Goal: Task Accomplishment & Management: Use online tool/utility

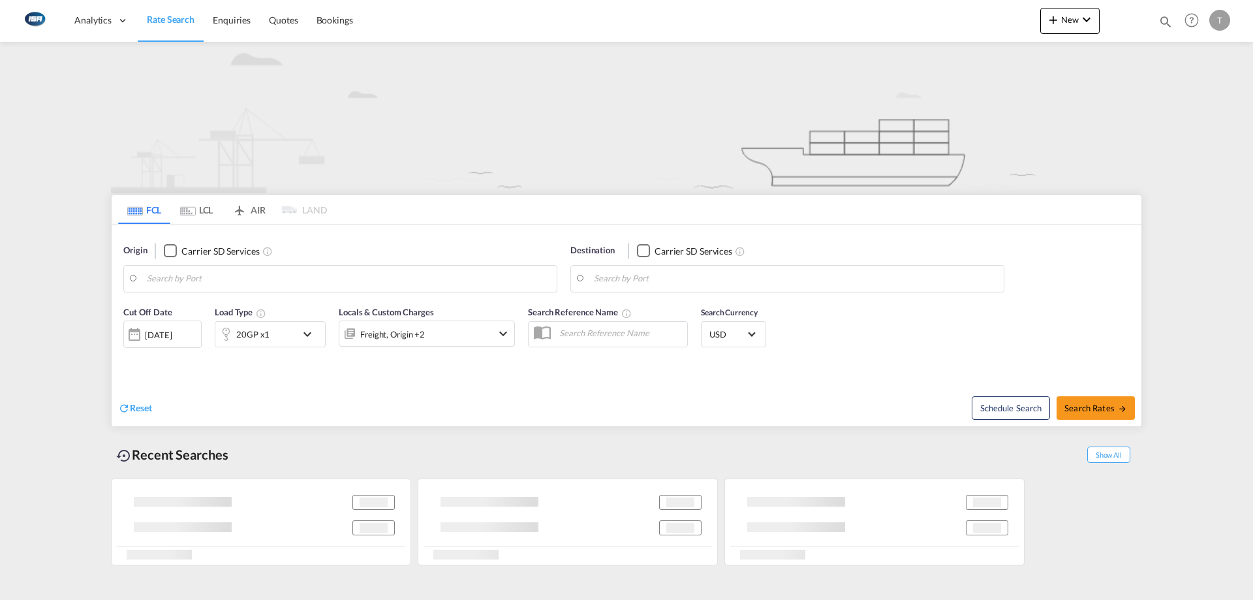
type input "[GEOGRAPHIC_DATA], [GEOGRAPHIC_DATA]"
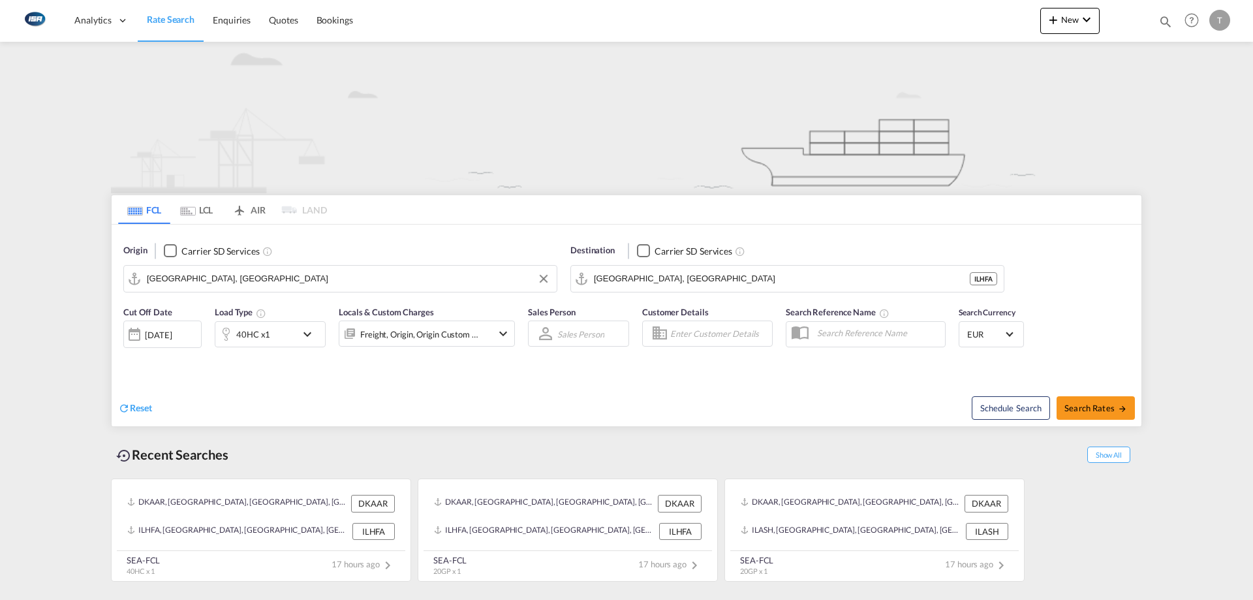
click at [228, 286] on input "[GEOGRAPHIC_DATA], [GEOGRAPHIC_DATA]" at bounding box center [348, 279] width 403 height 20
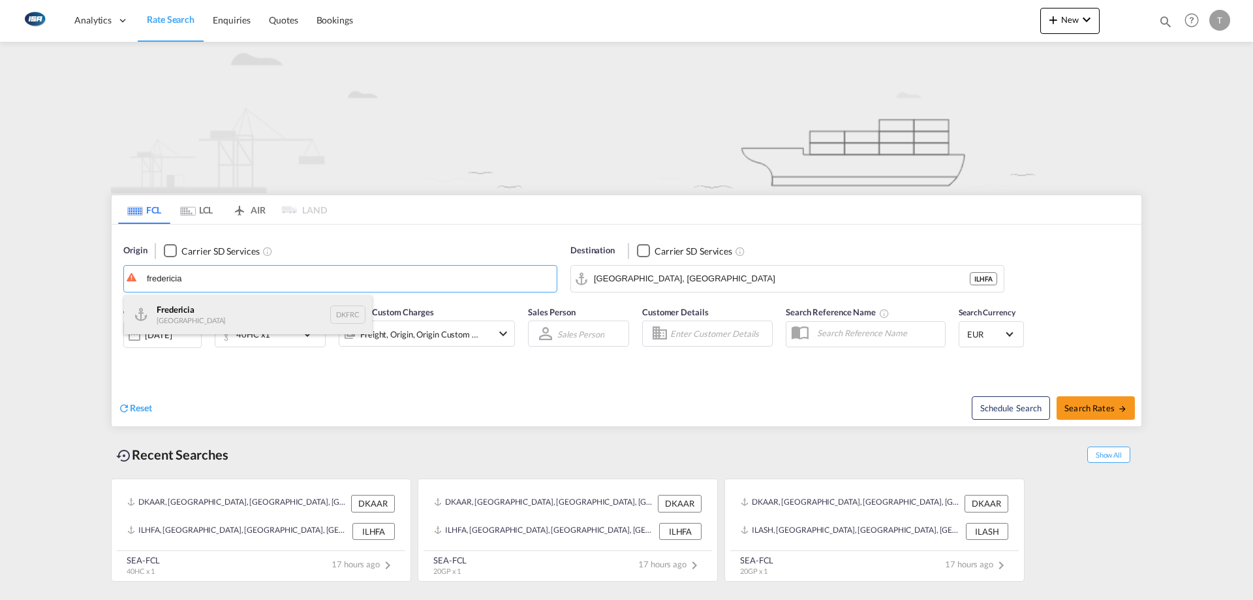
click at [212, 314] on div "Fredericia [GEOGRAPHIC_DATA] DKFRC" at bounding box center [248, 314] width 248 height 39
type input "[GEOGRAPHIC_DATA], DKFRC"
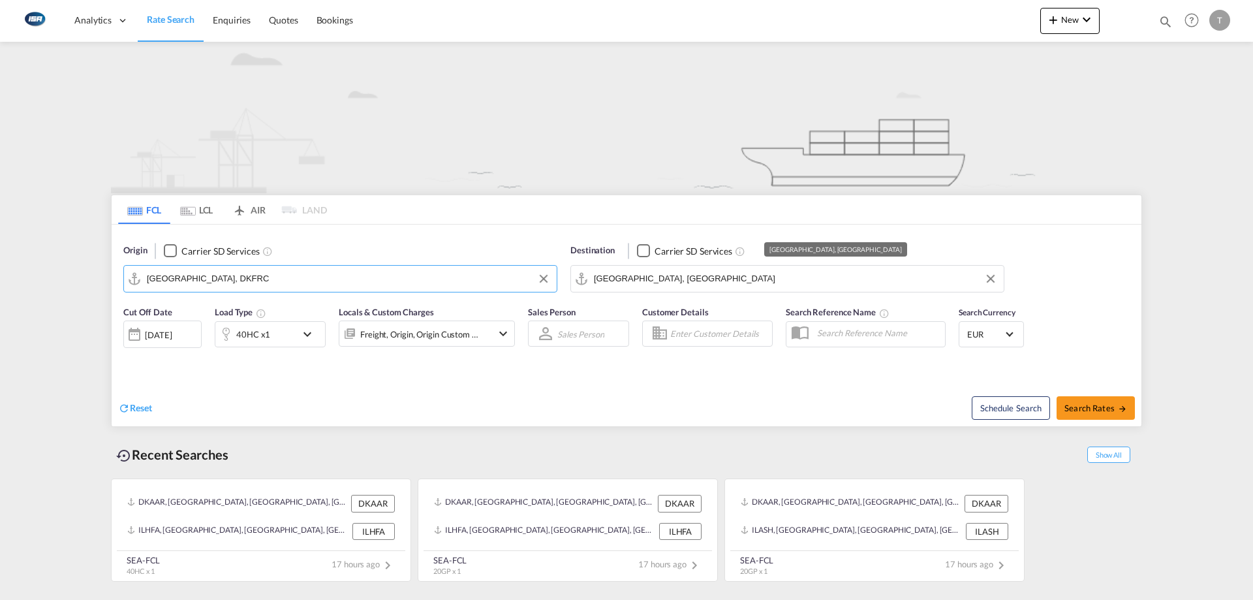
click at [747, 282] on input "[GEOGRAPHIC_DATA], [GEOGRAPHIC_DATA]" at bounding box center [795, 279] width 403 height 20
type input "a"
type input "d"
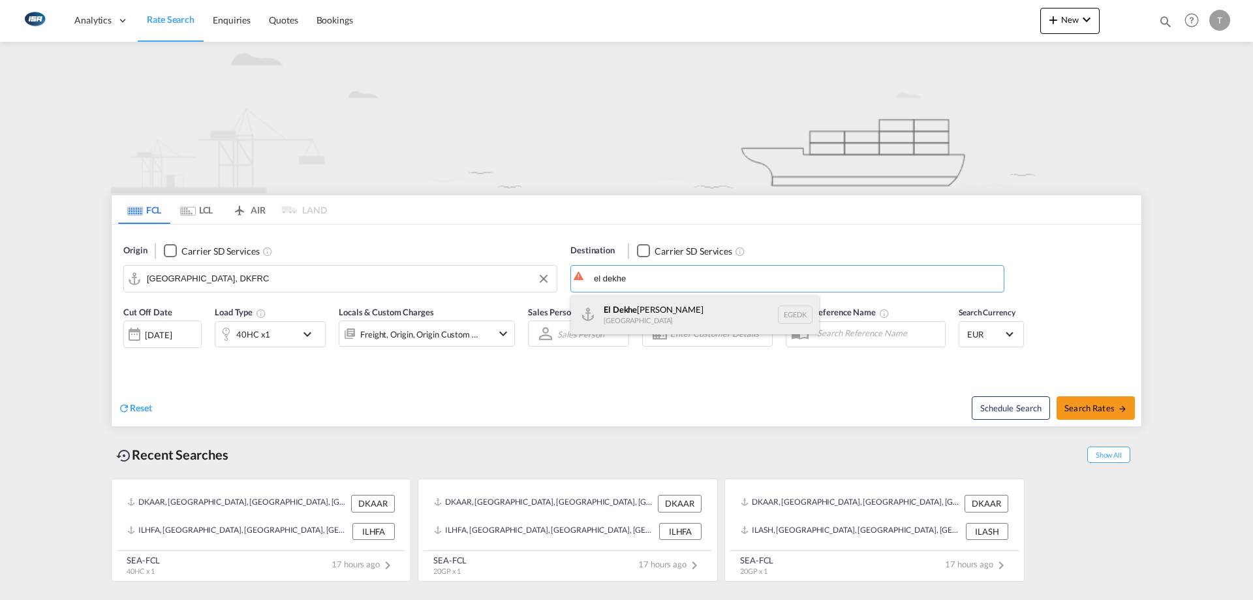
click at [654, 313] on div "El Dekhe [PERSON_NAME] [GEOGRAPHIC_DATA] [GEOGRAPHIC_DATA]" at bounding box center [695, 314] width 248 height 39
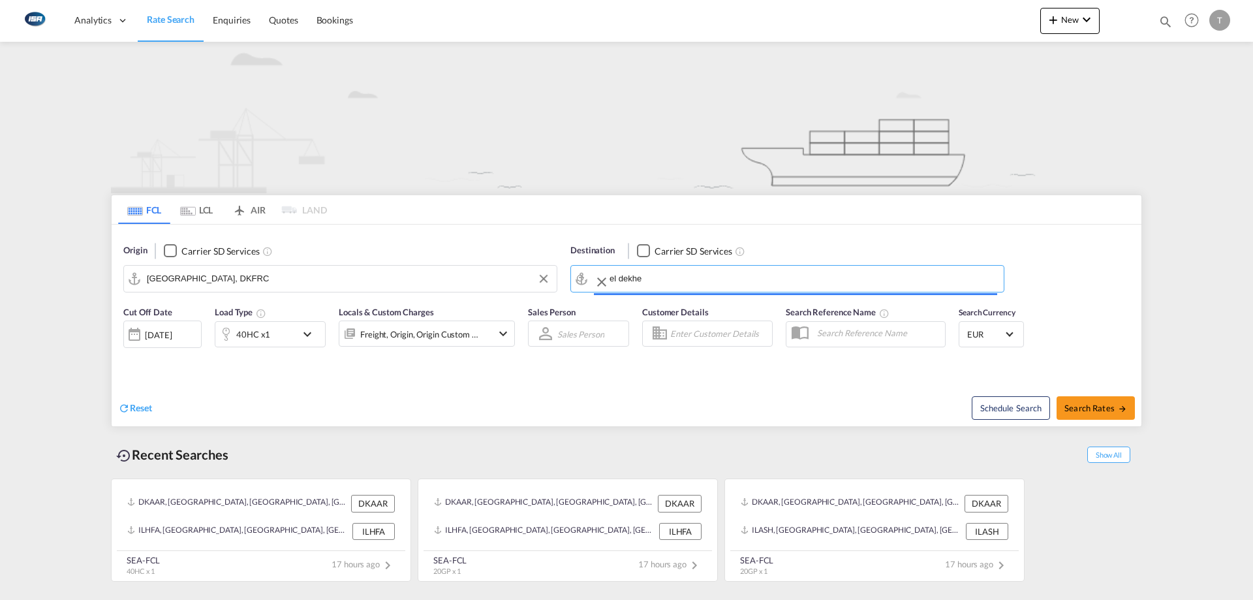
type input "El Dekheila, EGEDK"
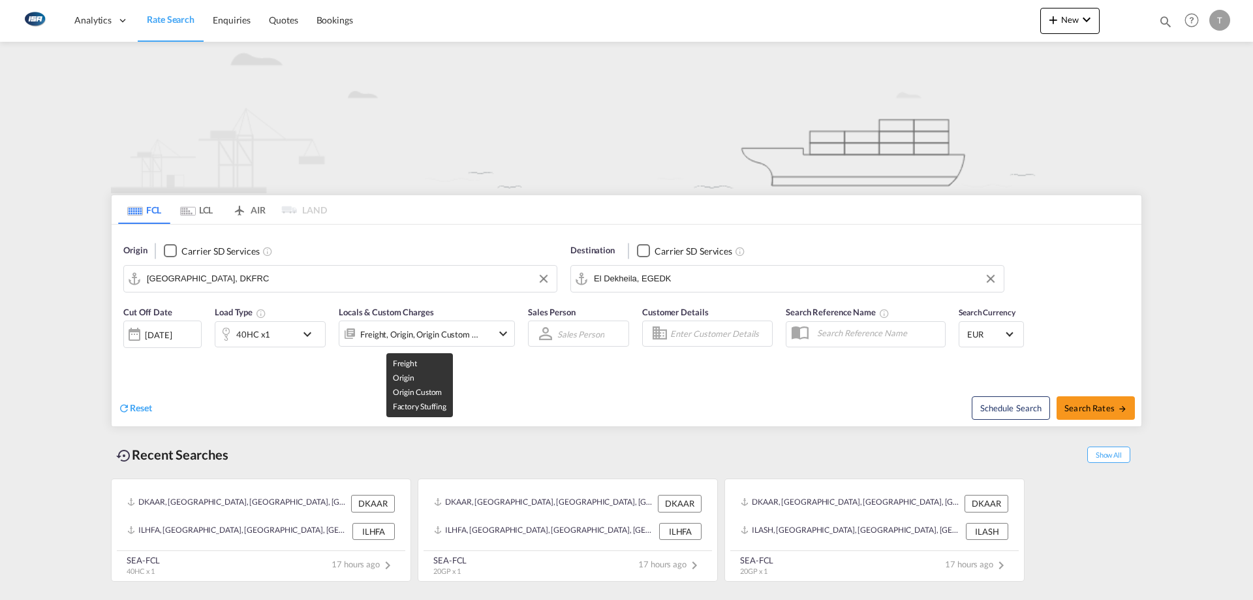
click at [435, 327] on div "Freight, Origin, Origin Custom +1" at bounding box center [419, 334] width 119 height 18
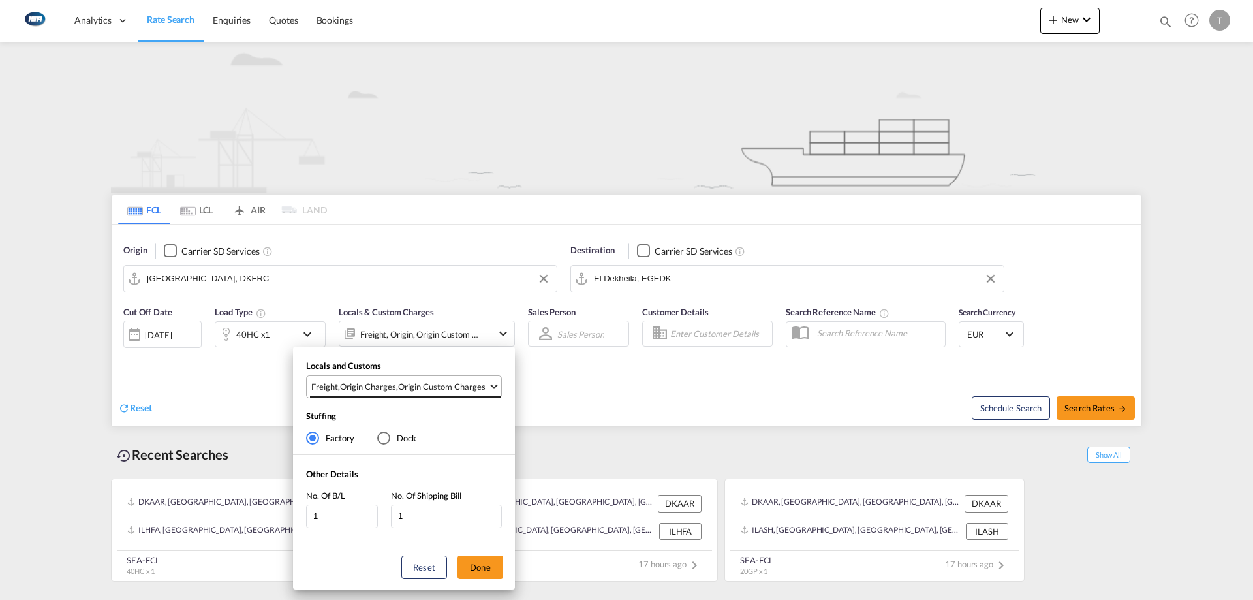
click at [443, 393] on md-select-value "Freight , Origin Charges , Origin Custom Charges" at bounding box center [405, 387] width 191 height 22
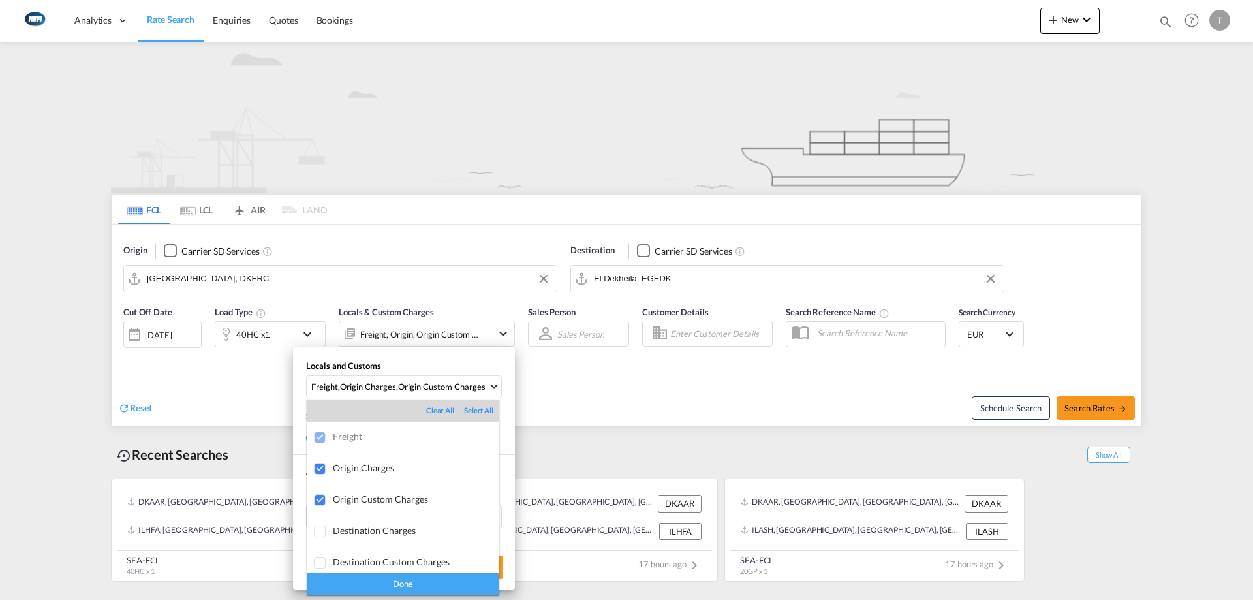
click at [429, 590] on div "Done" at bounding box center [403, 583] width 192 height 23
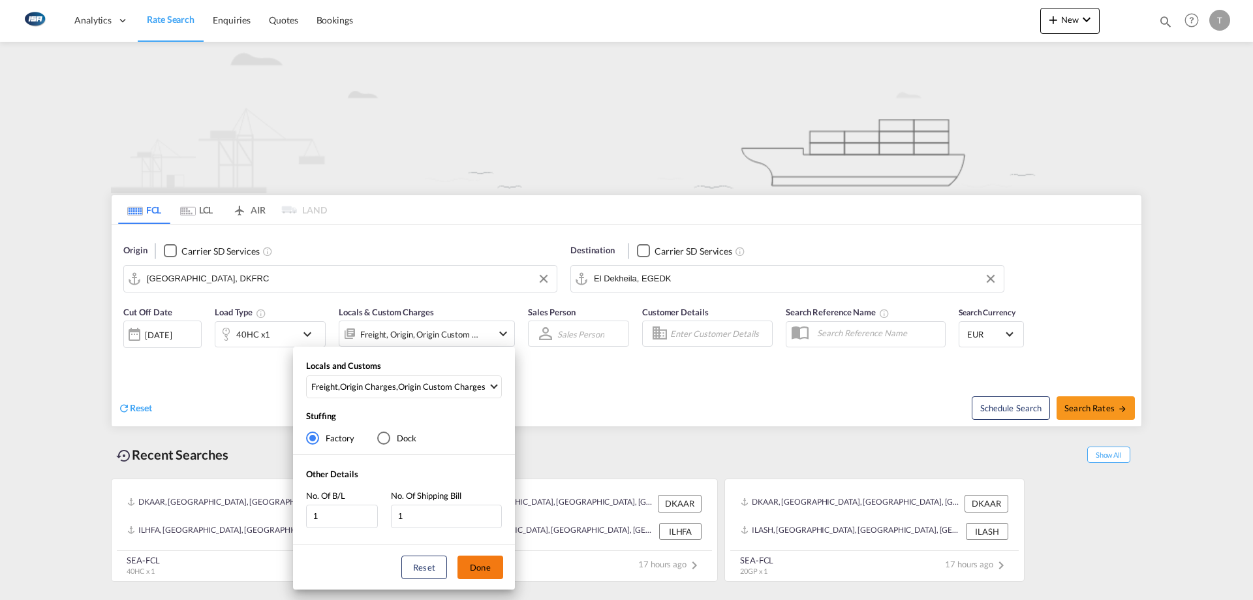
click at [475, 566] on button "Done" at bounding box center [480, 566] width 46 height 23
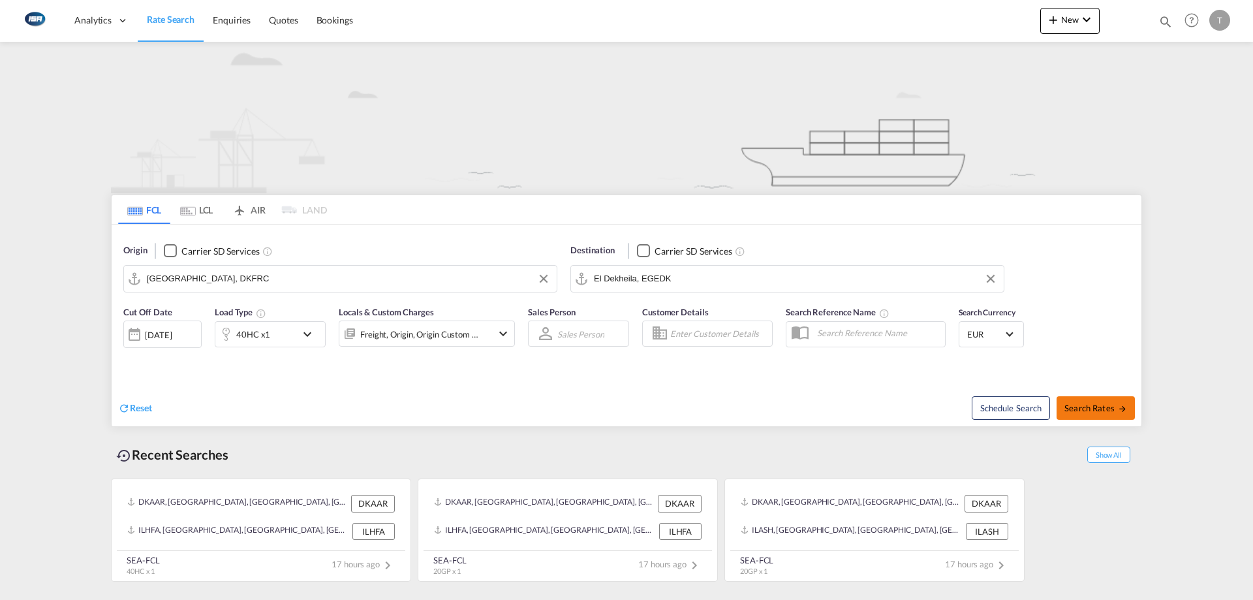
click at [1097, 410] on span "Search Rates" at bounding box center [1095, 408] width 63 height 10
type input "DKFRC to EGEDK / [DATE]"
